Goal: Download file/media

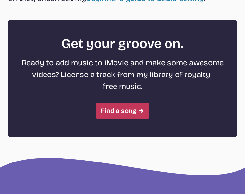
scroll to position [1791, 0]
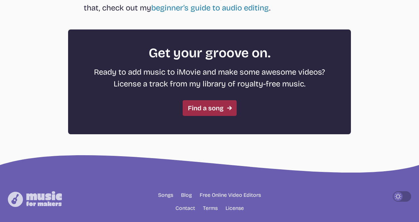
click at [209, 116] on link "Find a song" at bounding box center [210, 108] width 54 height 16
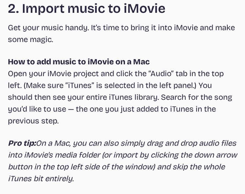
scroll to position [1142, 0]
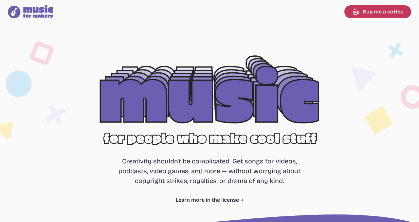
select select "most popular"
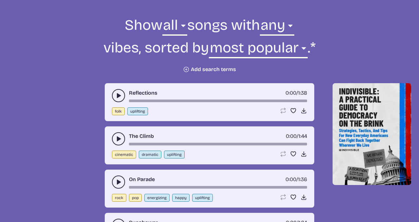
click at [115, 96] on button "play-pause toggle" at bounding box center [118, 95] width 13 height 13
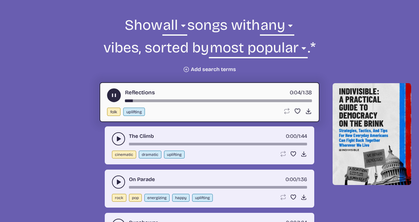
click at [118, 140] on use "play-pause toggle" at bounding box center [118, 139] width 7 height 7
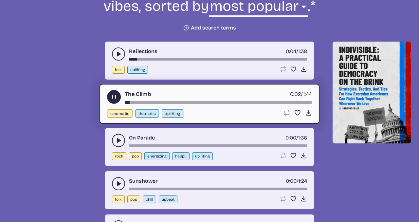
scroll to position [277, 0]
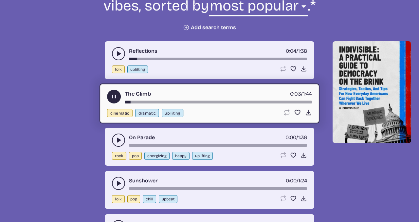
click at [118, 140] on use "play-pause toggle" at bounding box center [118, 140] width 7 height 7
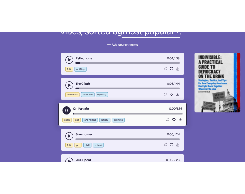
scroll to position [313, 0]
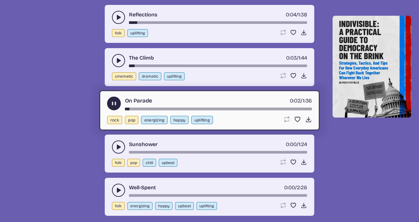
click at [118, 144] on icon "play-pause toggle" at bounding box center [118, 147] width 7 height 7
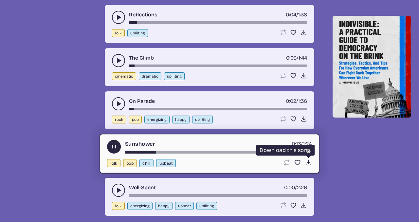
click at [309, 165] on icon "Download song" at bounding box center [308, 162] width 7 height 7
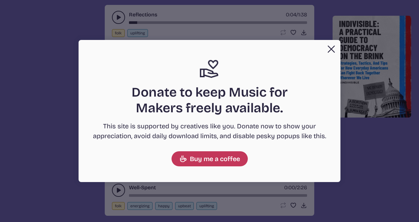
click at [328, 49] on button "Close" at bounding box center [331, 49] width 13 height 13
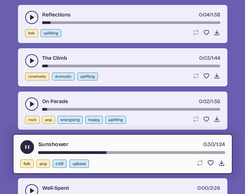
click at [24, 145] on icon "play-pause toggle" at bounding box center [27, 146] width 7 height 7
